Goal: Task Accomplishment & Management: Manage account settings

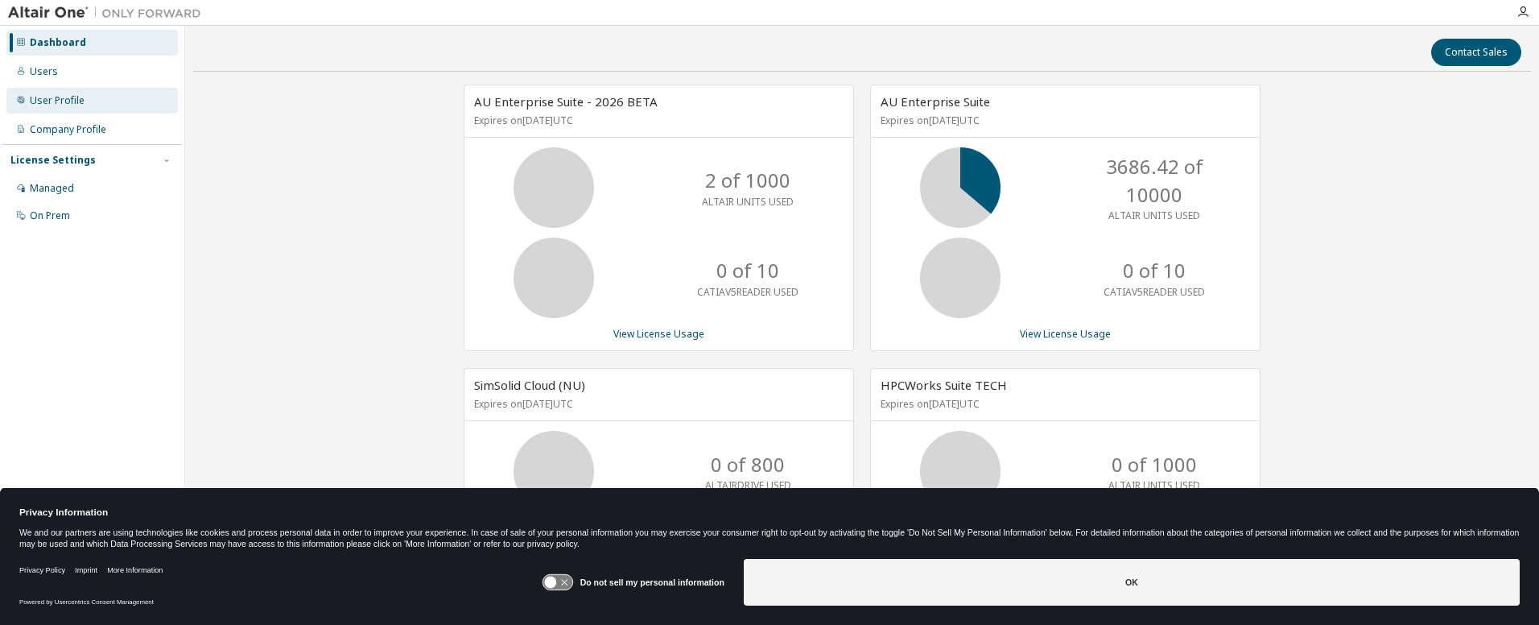
click at [61, 104] on div "User Profile" at bounding box center [57, 100] width 55 height 13
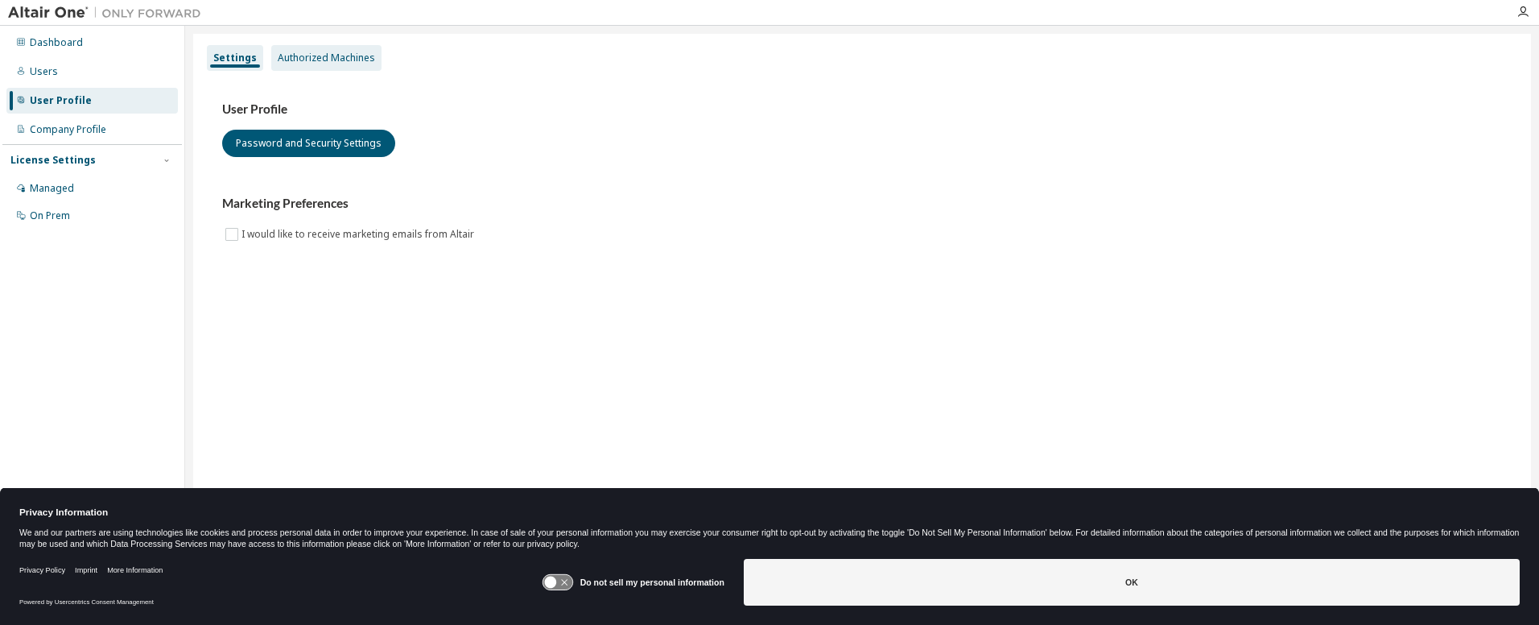
click at [296, 57] on div "Authorized Machines" at bounding box center [326, 58] width 97 height 13
